Goal: Task Accomplishment & Management: Use online tool/utility

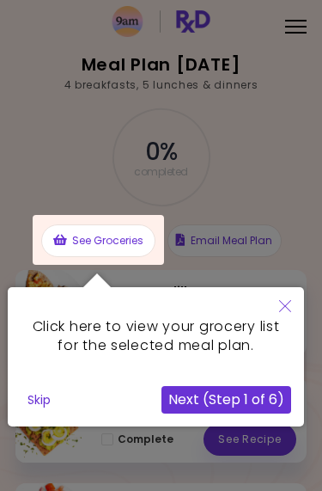
click at [128, 234] on div at bounding box center [99, 240] width 132 height 50
click at [248, 393] on button "Next (Step 1 of 6)" at bounding box center [227, 400] width 130 height 28
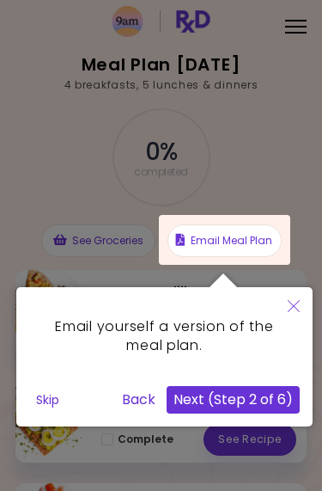
click at [249, 394] on button "Next (Step 2 of 6)" at bounding box center [233, 400] width 133 height 28
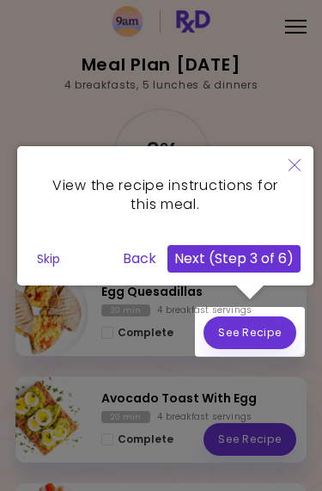
click at [270, 328] on div at bounding box center [250, 332] width 110 height 50
click at [265, 252] on button "Next (Step 3 of 6)" at bounding box center [234, 259] width 133 height 28
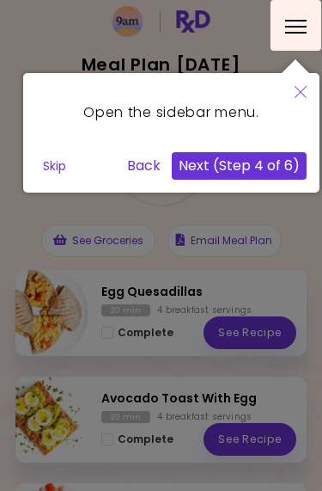
click at [277, 159] on button "Next (Step 4 of 6)" at bounding box center [239, 166] width 135 height 28
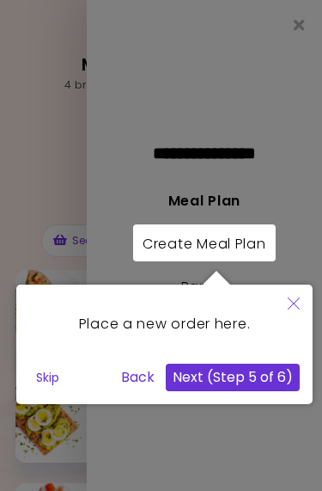
click at [267, 371] on button "Next (Step 5 of 6)" at bounding box center [233, 378] width 134 height 28
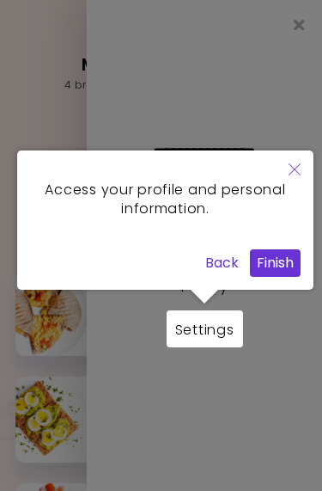
click at [286, 255] on button "Finish" at bounding box center [275, 263] width 51 height 28
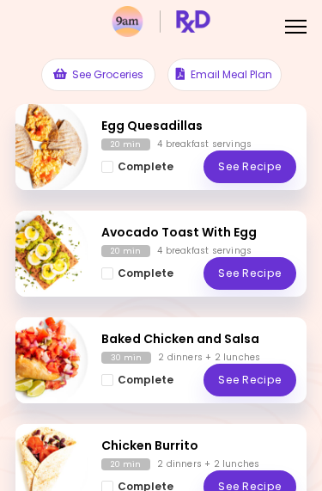
scroll to position [160, 0]
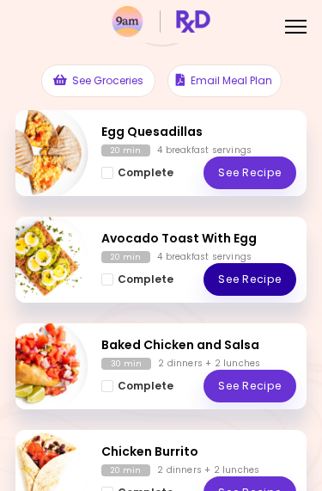
click at [267, 267] on link "See Recipe" at bounding box center [250, 279] width 93 height 33
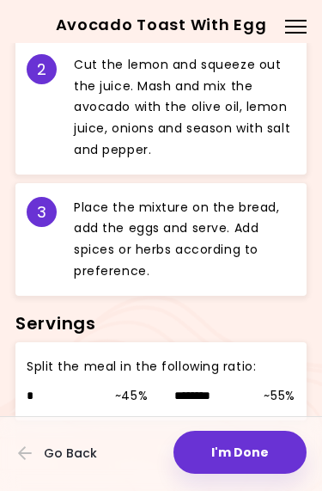
scroll to position [979, 0]
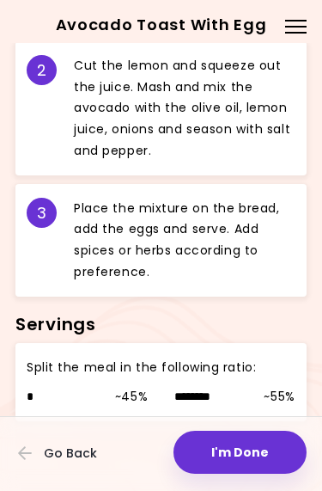
click at [66, 443] on button "Go Back" at bounding box center [69, 453] width 103 height 38
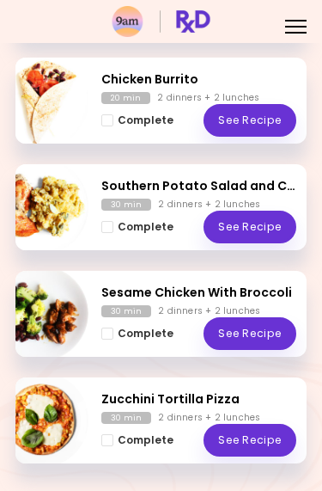
scroll to position [482, 0]
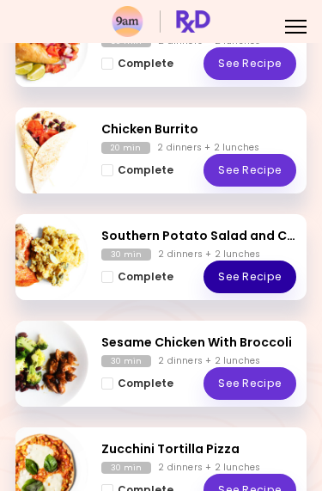
click at [260, 276] on link "See Recipe" at bounding box center [250, 277] width 93 height 33
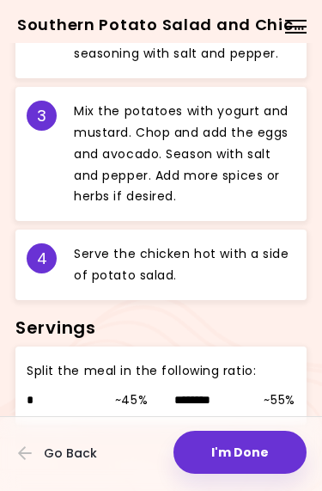
scroll to position [1154, 0]
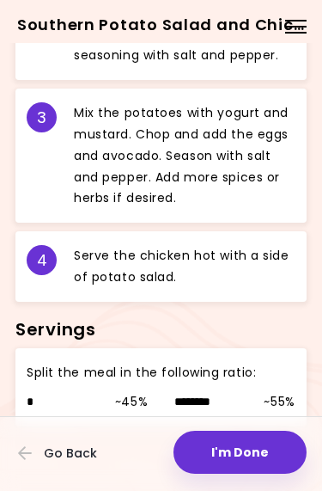
click at [71, 446] on span "Go Back" at bounding box center [70, 453] width 53 height 14
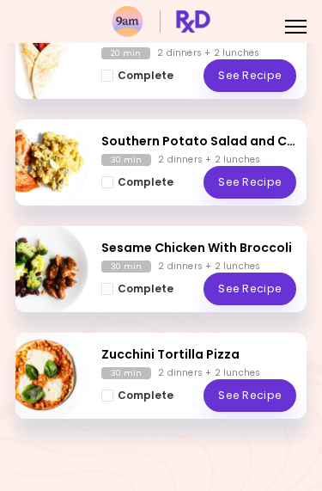
scroll to position [576, 0]
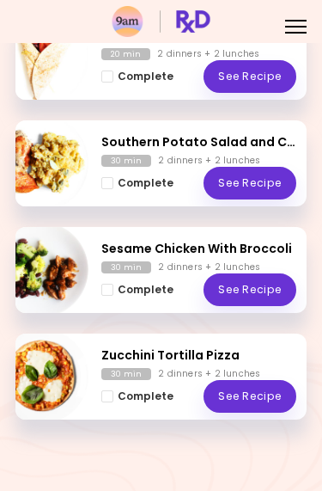
click at [260, 291] on link "See Recipe" at bounding box center [250, 289] width 93 height 33
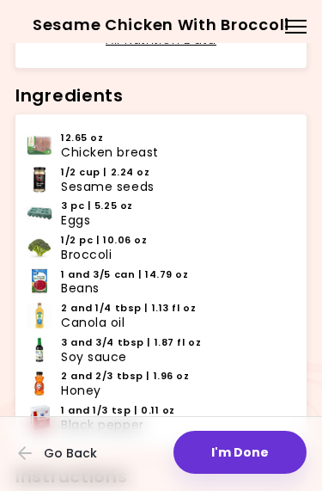
scroll to position [513, 0]
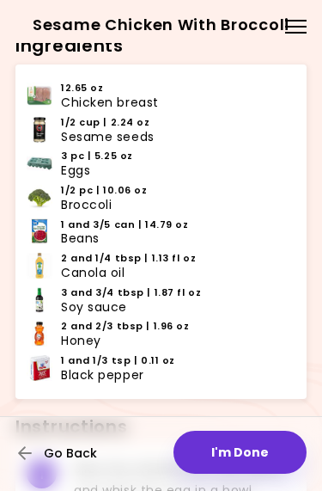
click at [60, 441] on button "Go Back" at bounding box center [69, 453] width 103 height 38
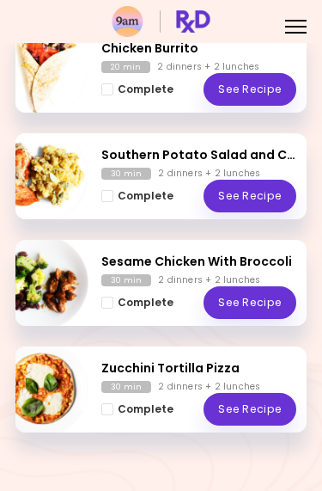
scroll to position [564, 0]
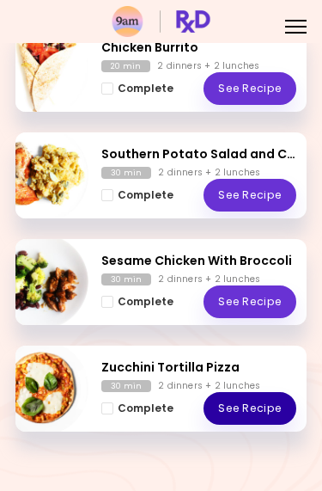
click at [273, 407] on link "See Recipe" at bounding box center [250, 408] width 93 height 33
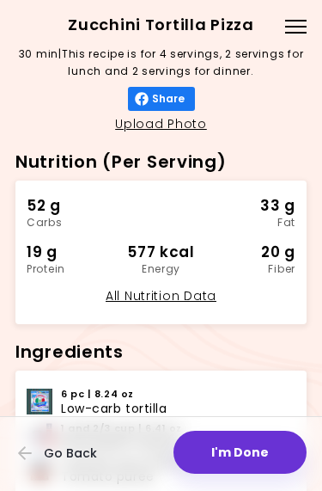
scroll to position [205, 0]
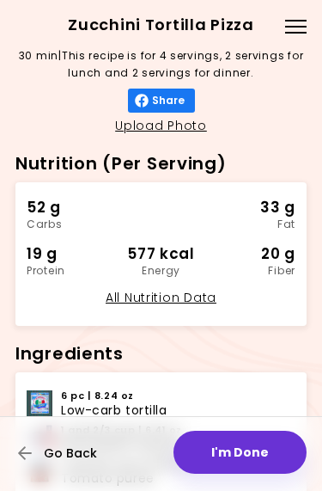
click at [64, 457] on span "Go Back" at bounding box center [70, 453] width 53 height 14
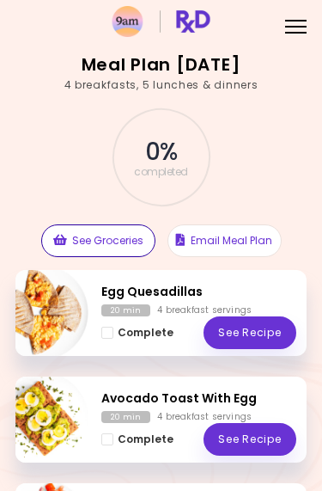
click at [111, 238] on button "See Groceries" at bounding box center [98, 240] width 114 height 33
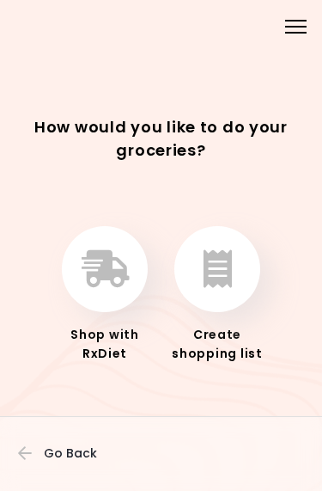
click at [226, 267] on icon "button" at bounding box center [218, 269] width 28 height 38
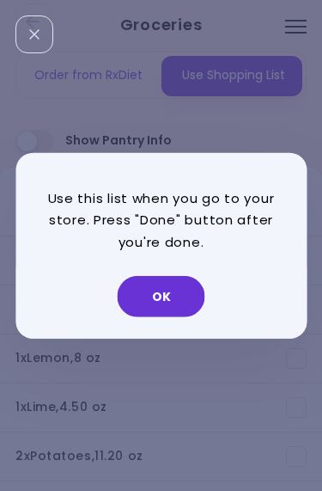
click at [188, 285] on button "OK" at bounding box center [162, 296] width 88 height 41
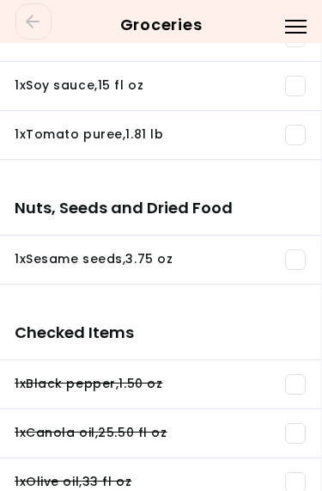
scroll to position [1533, 1]
click at [296, 385] on span at bounding box center [296, 384] width 21 height 21
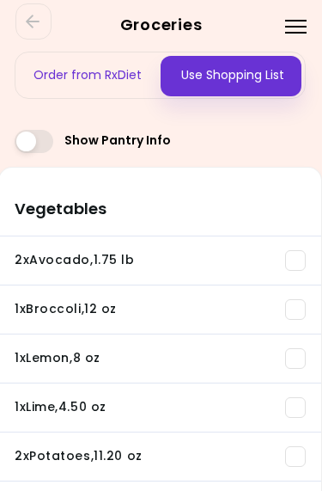
scroll to position [0, 1]
click at [28, 137] on span at bounding box center [34, 141] width 39 height 23
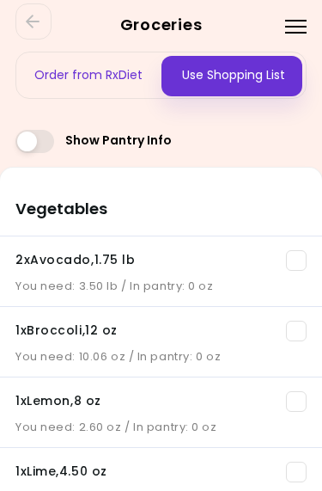
scroll to position [0, 0]
click at [298, 22] on div "Menu" at bounding box center [296, 26] width 34 height 34
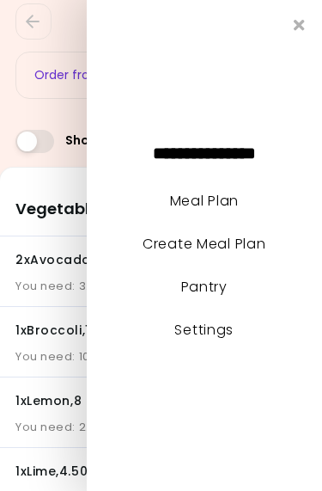
click at [218, 270] on li "Create Meal Plan" at bounding box center [205, 251] width 236 height 43
click at [213, 282] on link "Pantry" at bounding box center [204, 287] width 46 height 20
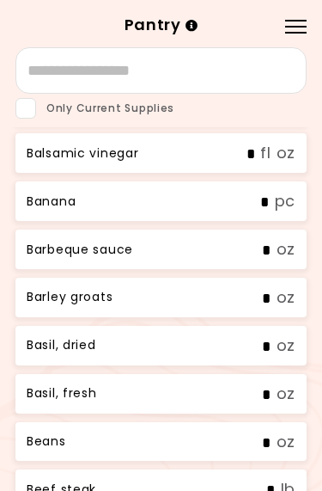
scroll to position [530, 0]
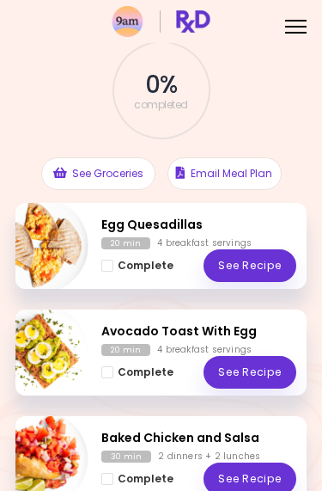
scroll to position [65, 0]
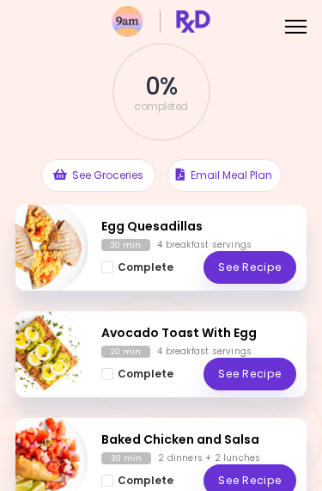
click at [119, 168] on button "See Groceries" at bounding box center [98, 175] width 114 height 33
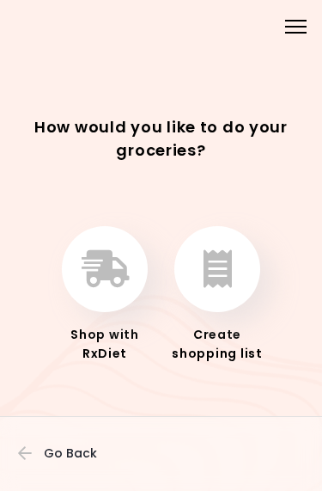
click at [236, 269] on button "button" at bounding box center [218, 269] width 86 height 86
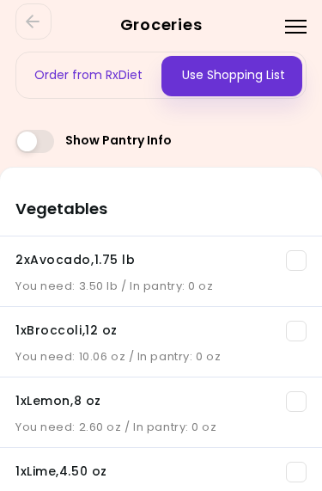
click at [45, 139] on span at bounding box center [34, 141] width 39 height 23
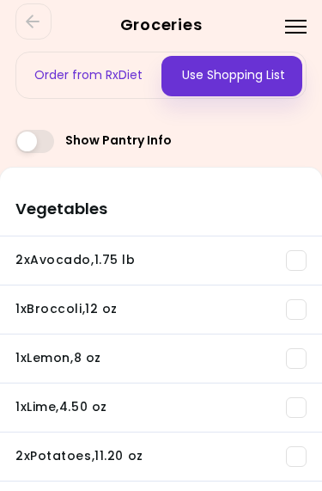
click at [298, 257] on span at bounding box center [296, 260] width 21 height 21
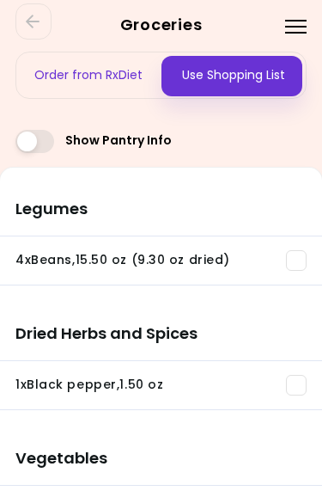
click at [30, 135] on span at bounding box center [34, 141] width 39 height 23
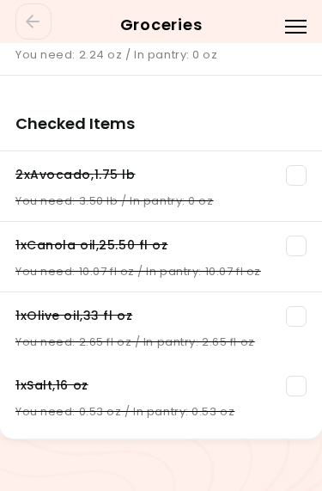
scroll to position [2313, 0]
click at [301, 167] on span at bounding box center [296, 175] width 21 height 21
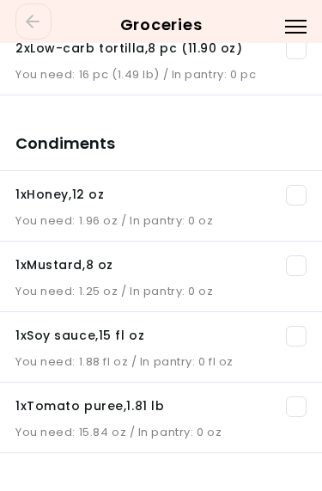
scroll to position [1859, 0]
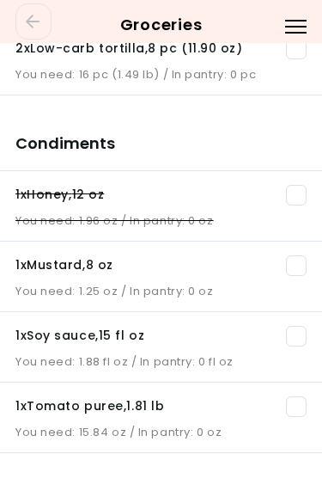
click at [300, 265] on span at bounding box center [296, 265] width 21 height 21
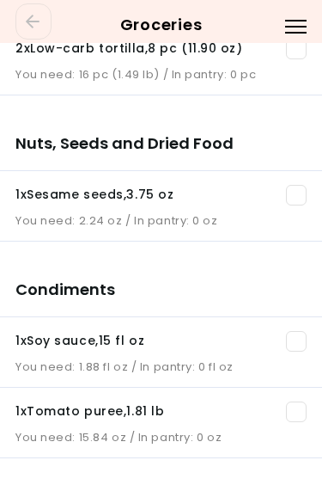
click at [296, 344] on span at bounding box center [296, 341] width 21 height 21
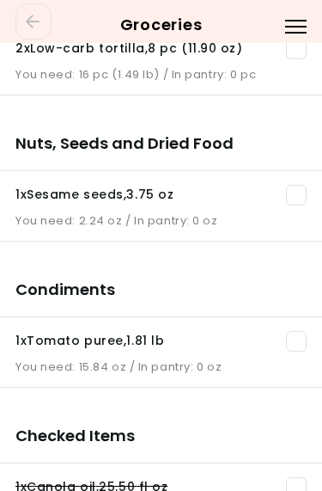
click at [295, 193] on span at bounding box center [296, 195] width 21 height 21
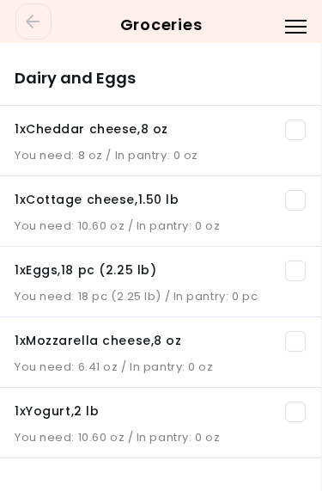
scroll to position [1130, 1]
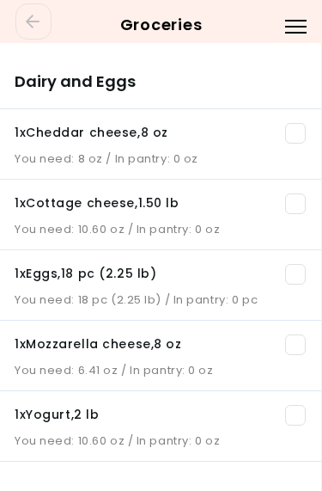
click at [290, 274] on span at bounding box center [296, 274] width 21 height 21
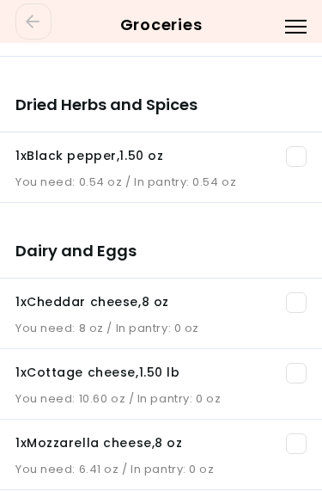
scroll to position [955, 0]
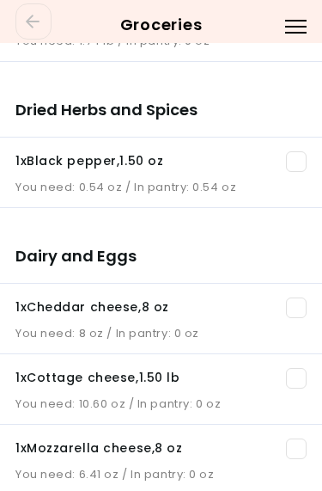
click at [296, 169] on span at bounding box center [296, 161] width 21 height 21
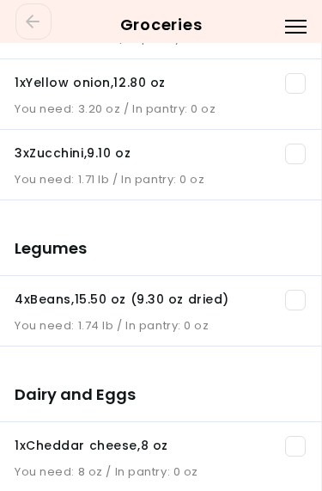
scroll to position [671, 1]
click at [297, 302] on span at bounding box center [296, 300] width 21 height 21
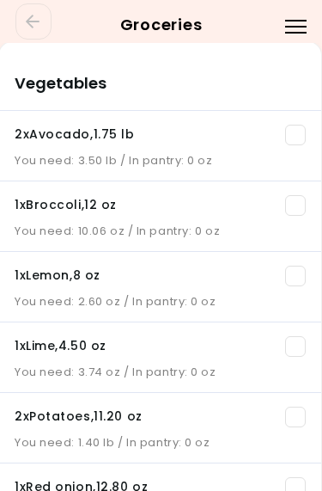
scroll to position [122, 1]
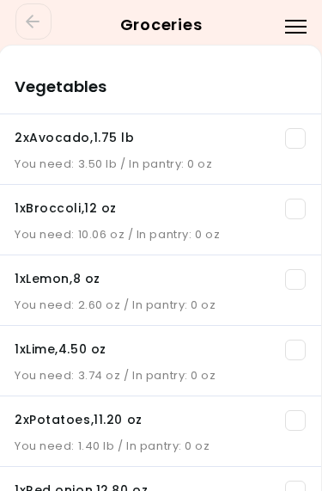
click at [298, 26] on div at bounding box center [296, 27] width 21 height 2
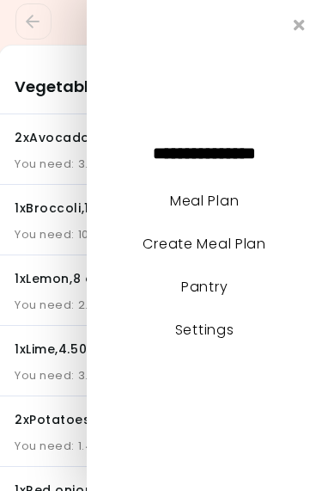
click at [303, 28] on icon "Close" at bounding box center [299, 24] width 11 height 15
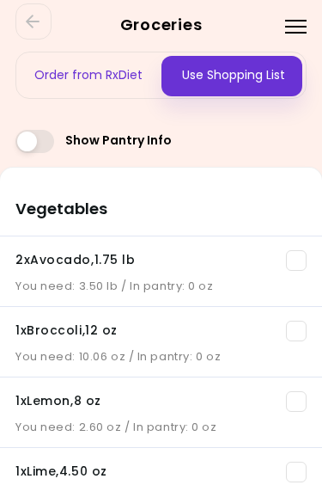
scroll to position [0, 0]
click at [35, 21] on icon "Go Back" at bounding box center [33, 22] width 14 height 14
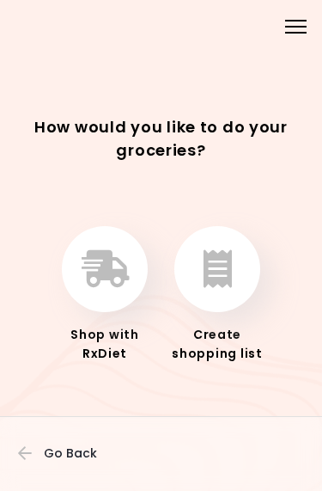
click at [224, 261] on icon "button" at bounding box center [218, 269] width 28 height 38
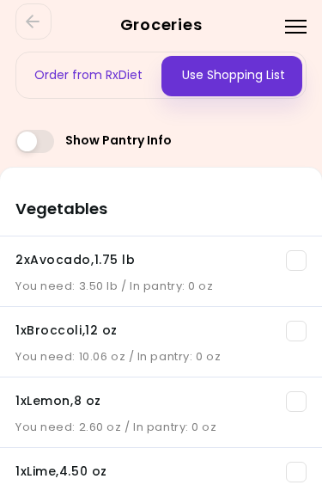
click at [42, 11] on link "Go Back" at bounding box center [33, 21] width 36 height 36
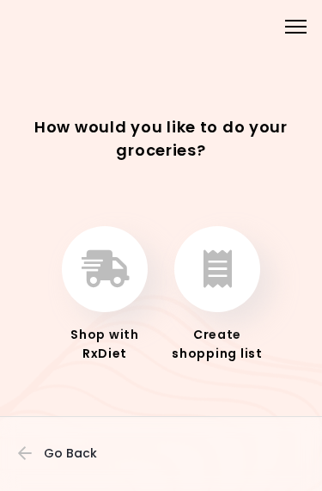
click at [72, 448] on span "Go Back" at bounding box center [70, 453] width 53 height 14
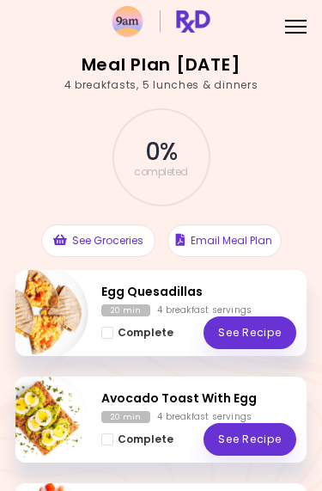
click at [292, 28] on div "Menu" at bounding box center [296, 26] width 34 height 34
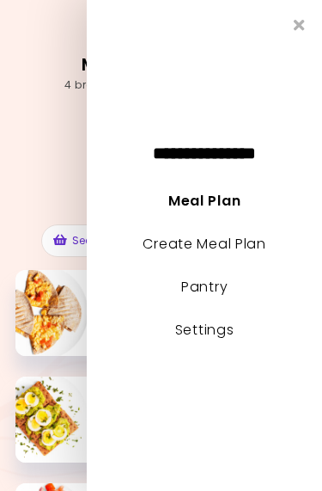
click at [302, 25] on icon "Close" at bounding box center [299, 24] width 11 height 15
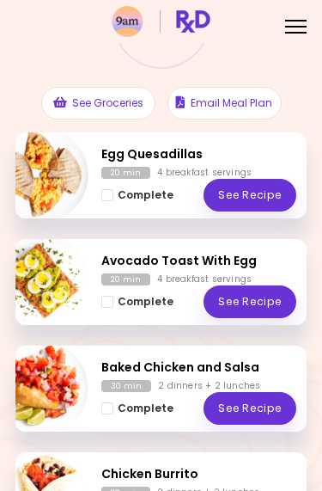
scroll to position [135, 0]
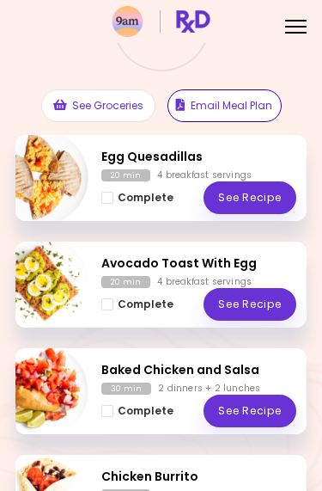
click at [246, 100] on button "Email Meal Plan" at bounding box center [225, 105] width 114 height 33
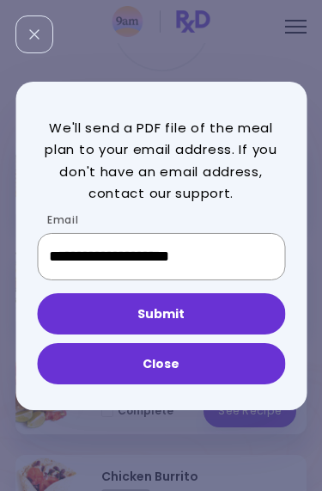
click at [256, 250] on input "**********" at bounding box center [161, 256] width 249 height 46
type input "*"
type input "***"
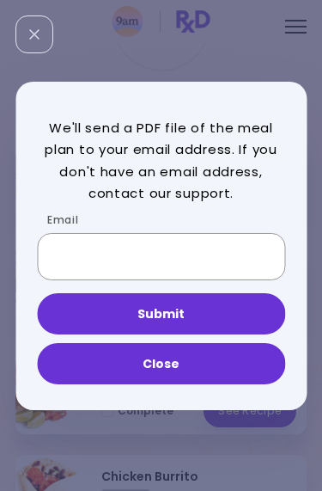
type input "**********"
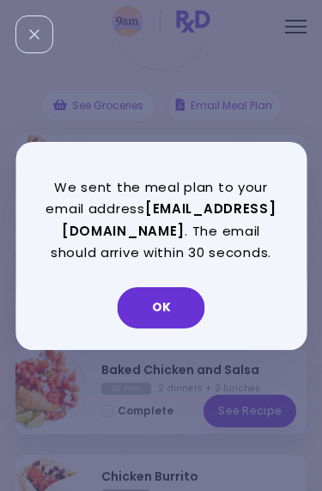
click at [182, 312] on button "OK" at bounding box center [162, 307] width 88 height 41
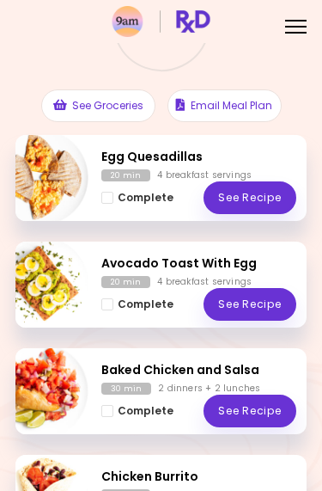
click at [107, 100] on button "See Groceries" at bounding box center [98, 105] width 114 height 33
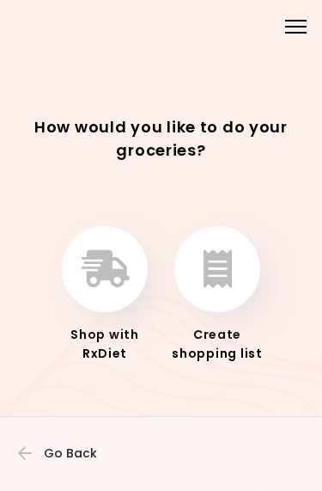
click at [230, 268] on icon "button" at bounding box center [218, 269] width 28 height 38
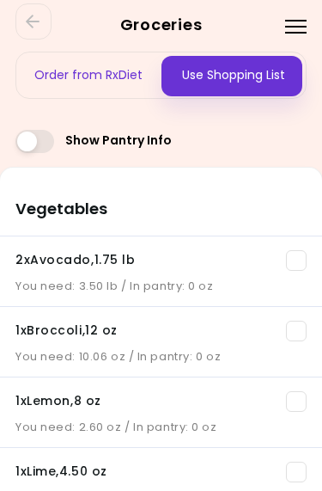
click at [268, 77] on div "Use Shopping List" at bounding box center [234, 75] width 145 height 46
click at [306, 24] on div "Menu" at bounding box center [296, 26] width 34 height 34
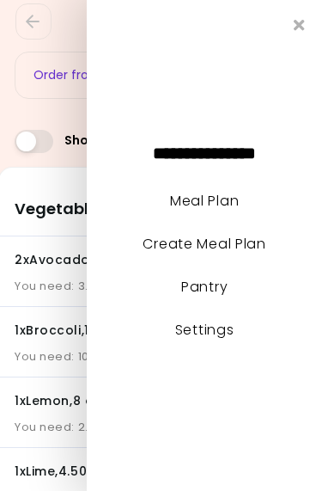
click at [304, 20] on icon "Close" at bounding box center [299, 24] width 11 height 15
